Goal: Find specific page/section: Find specific page/section

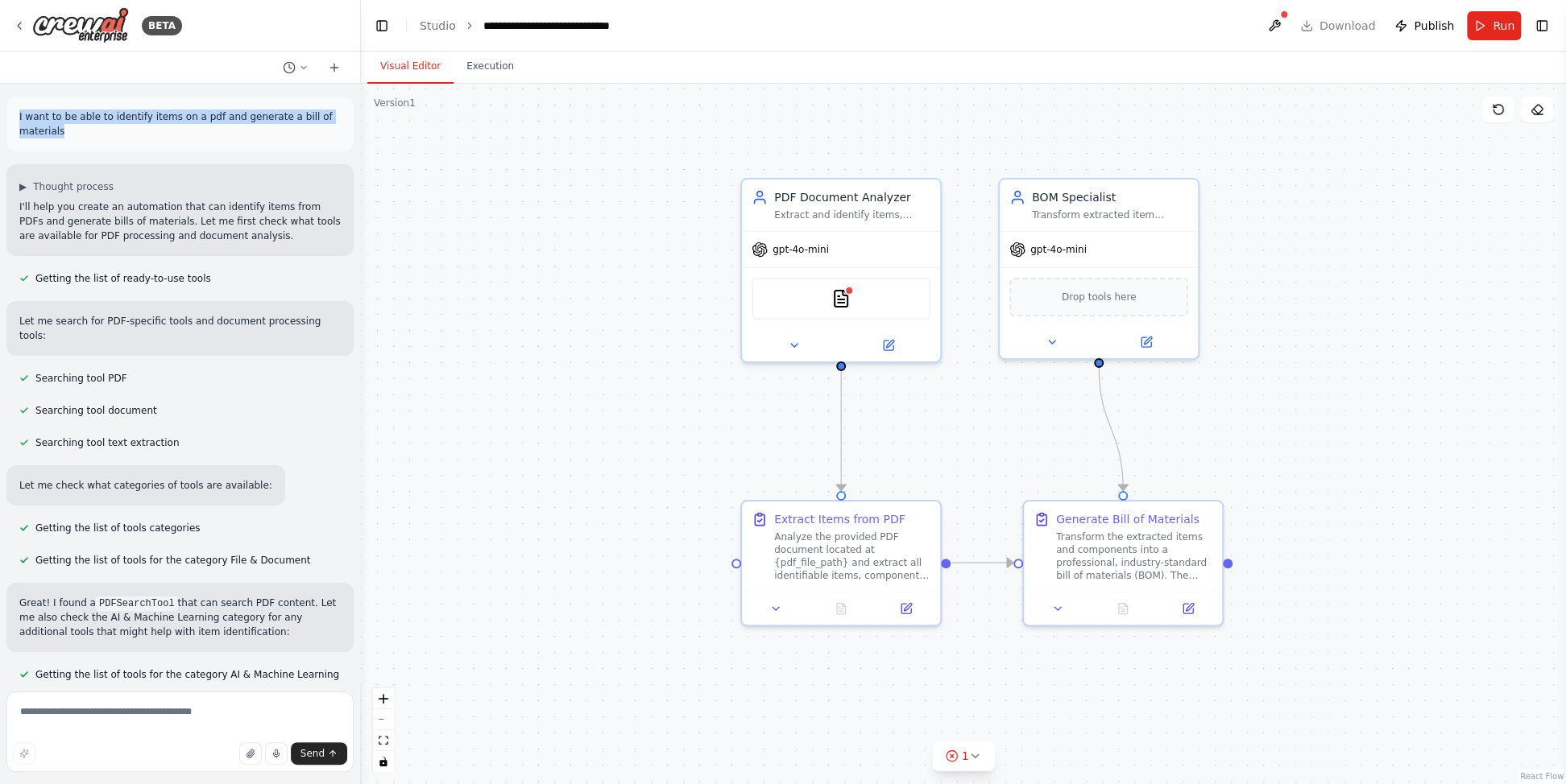
scroll to position [1192, 0]
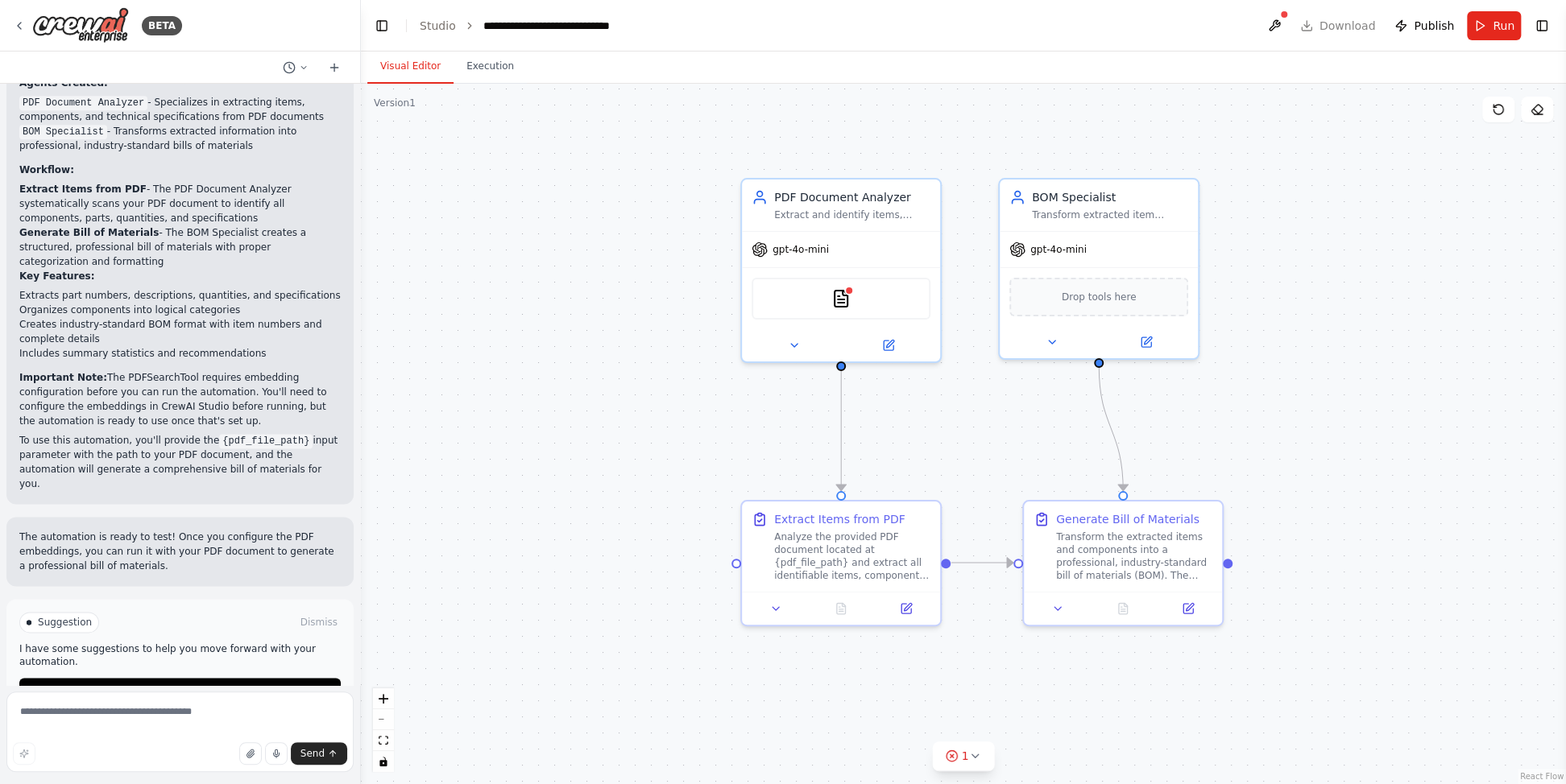
click at [535, 282] on div ".deletable-edge-delete-btn { width: 20px; height: 20px; border: 0px solid #ffff…" at bounding box center [963, 433] width 1205 height 700
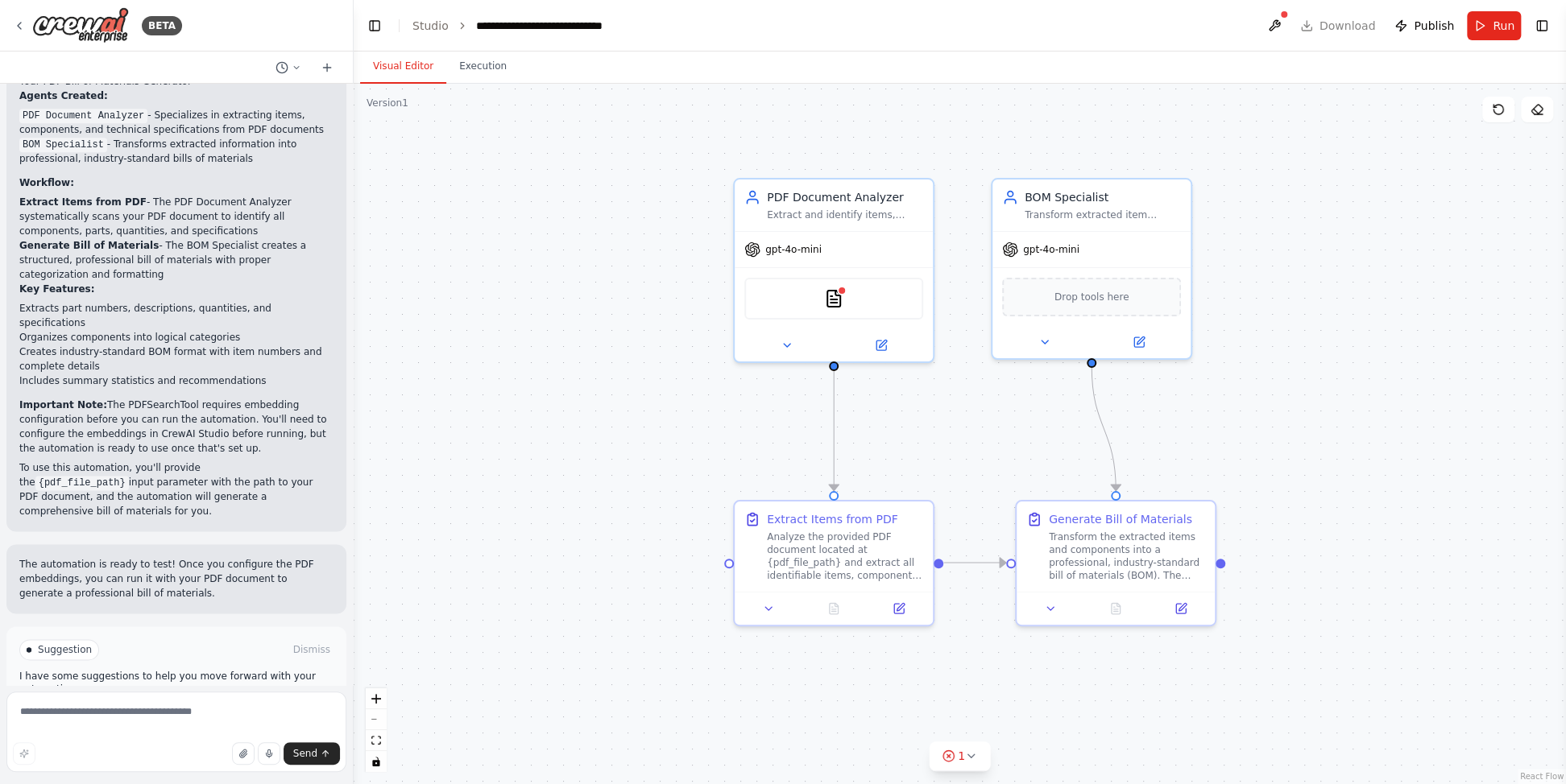
scroll to position [1184, 0]
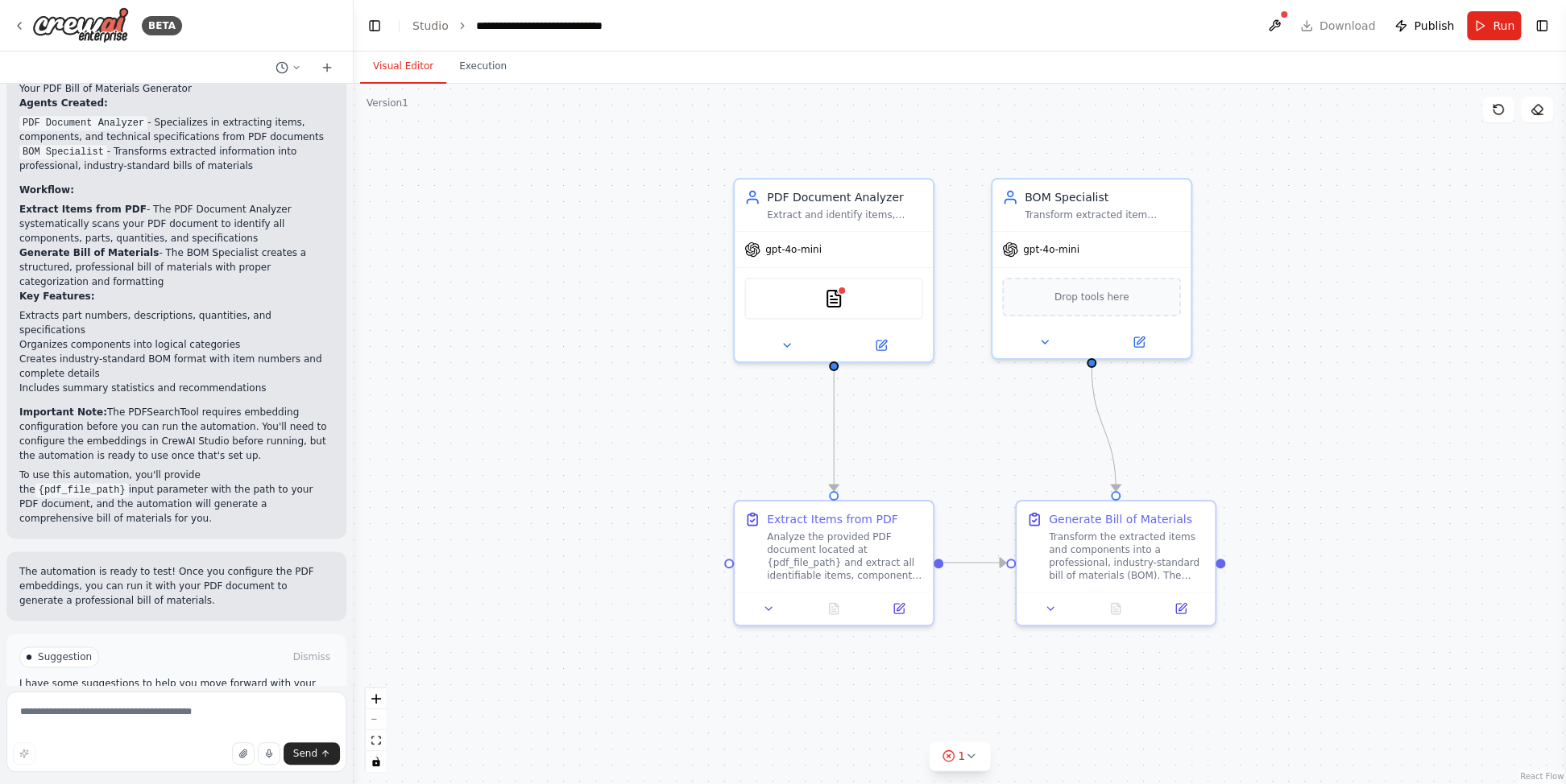
click at [354, 521] on div "BETA I want to be able to identify items on a pdf and generate a bill of materi…" at bounding box center [783, 392] width 1566 height 784
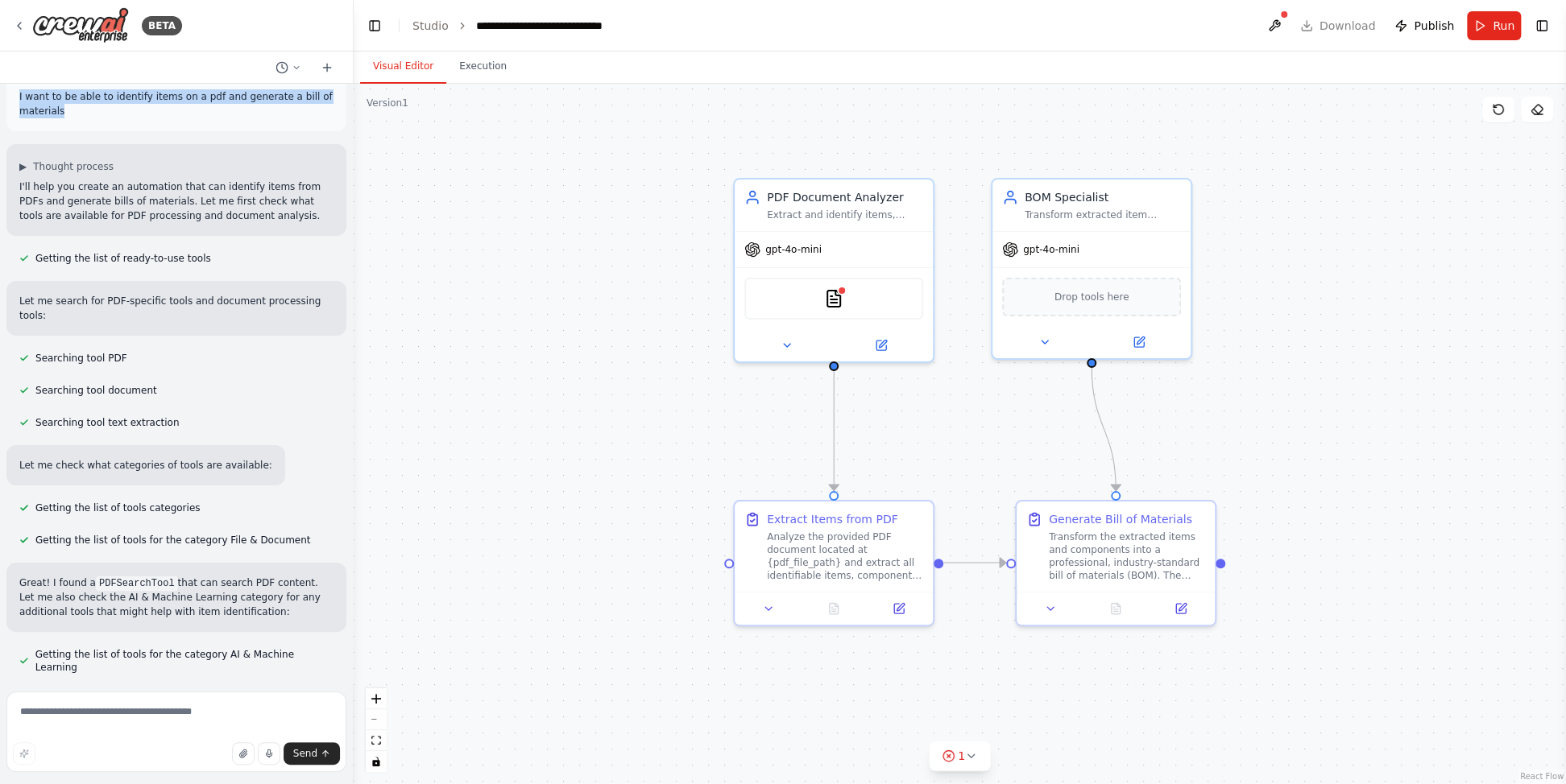
scroll to position [0, 0]
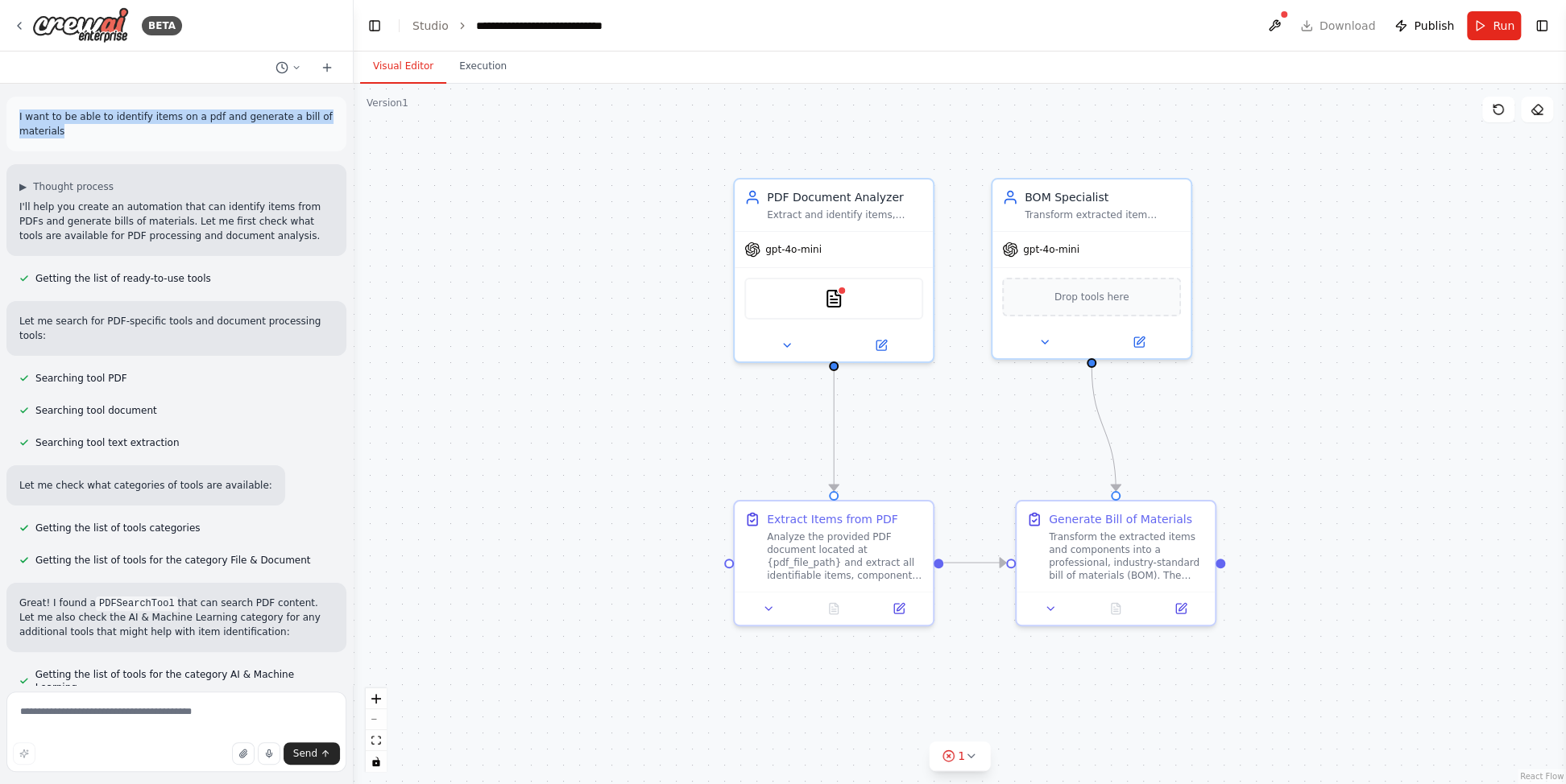
click at [143, 139] on div "I want to be able to identify items on a pdf and generate a bill of materials" at bounding box center [176, 124] width 340 height 55
drag, startPoint x: 109, startPoint y: 132, endPoint x: 8, endPoint y: 108, distance: 103.8
click at [8, 108] on div "I want to be able to identify items on a pdf and generate a bill of materials" at bounding box center [176, 124] width 340 height 55
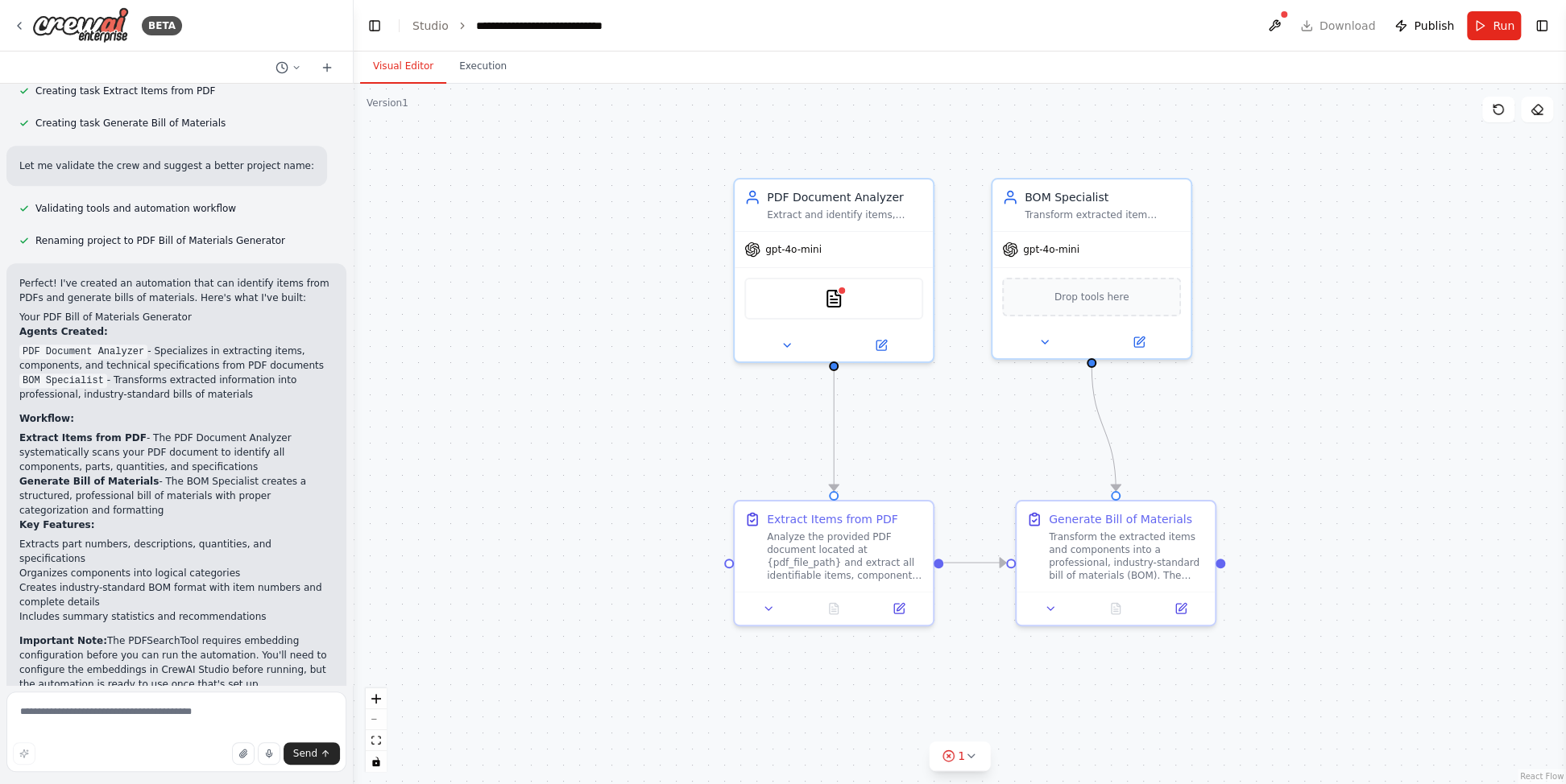
scroll to position [966, 0]
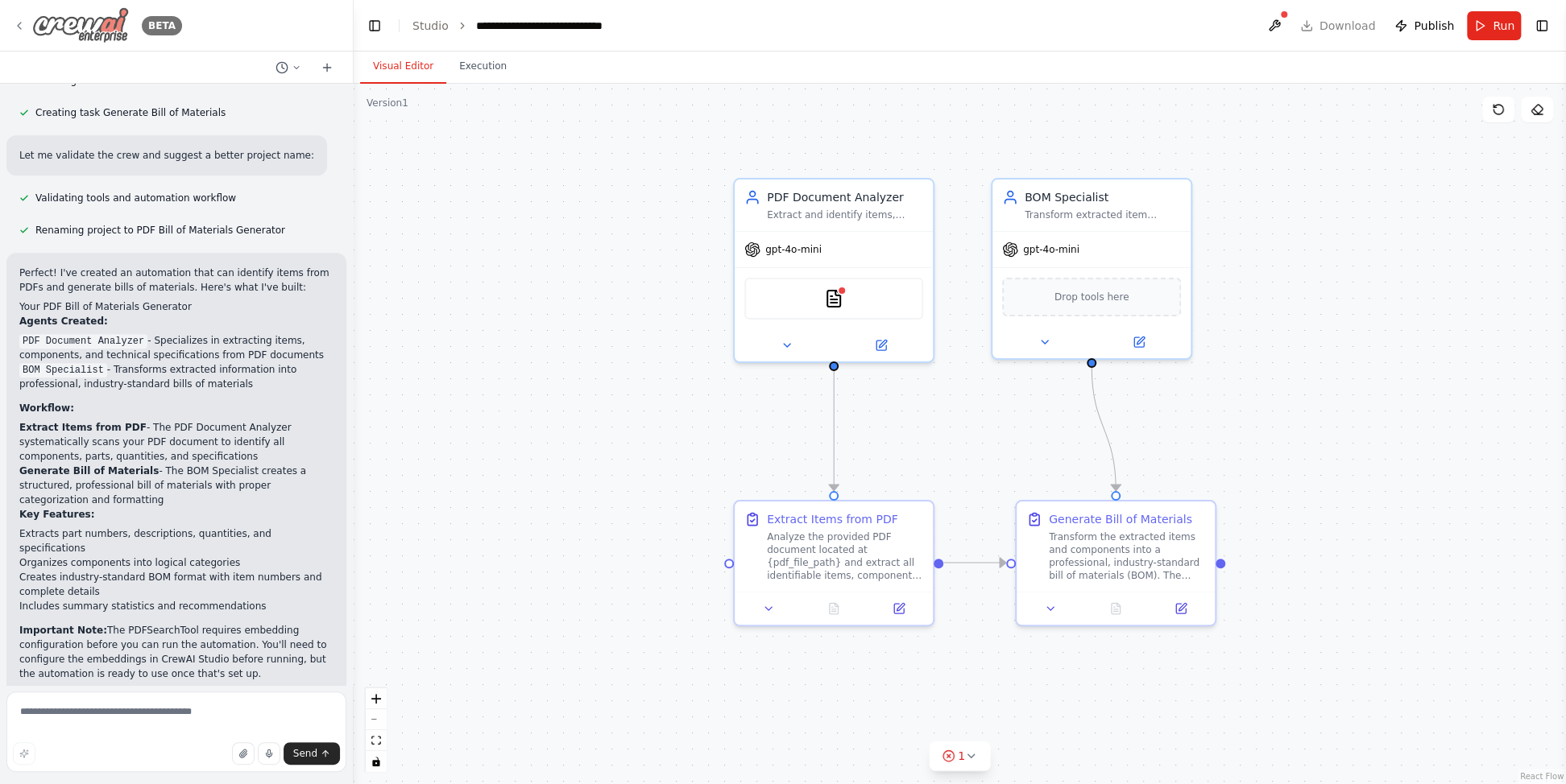
click at [22, 24] on icon at bounding box center [19, 26] width 13 height 13
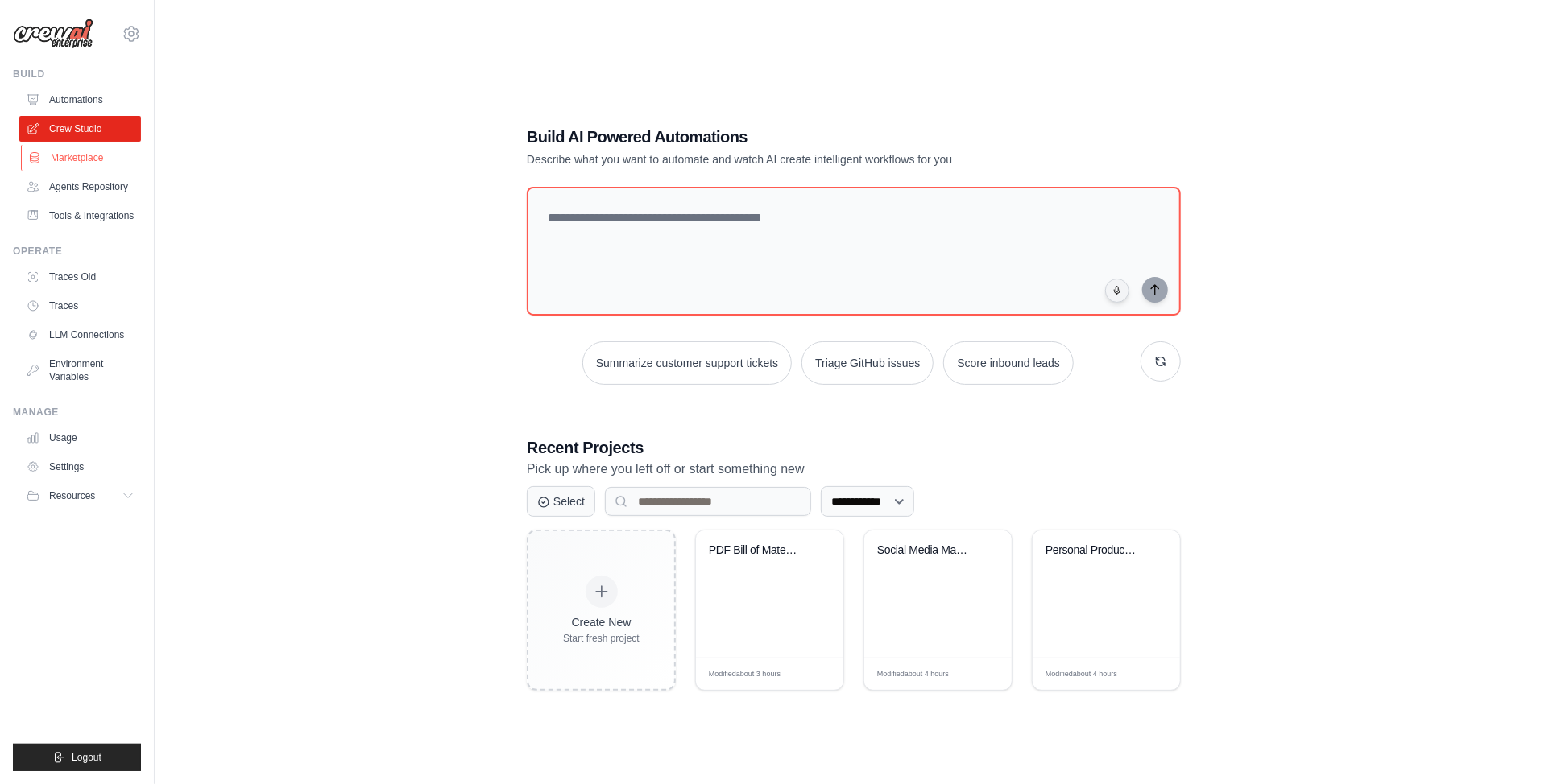
click at [76, 157] on link "Marketplace" at bounding box center [82, 158] width 121 height 26
